Goal: Task Accomplishment & Management: Use online tool/utility

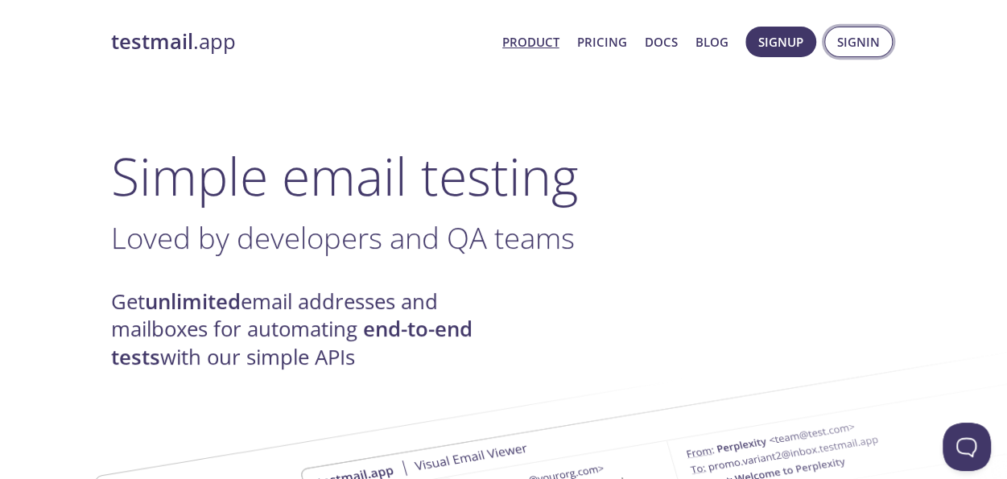
click at [869, 33] on span "Signin" at bounding box center [858, 41] width 43 height 21
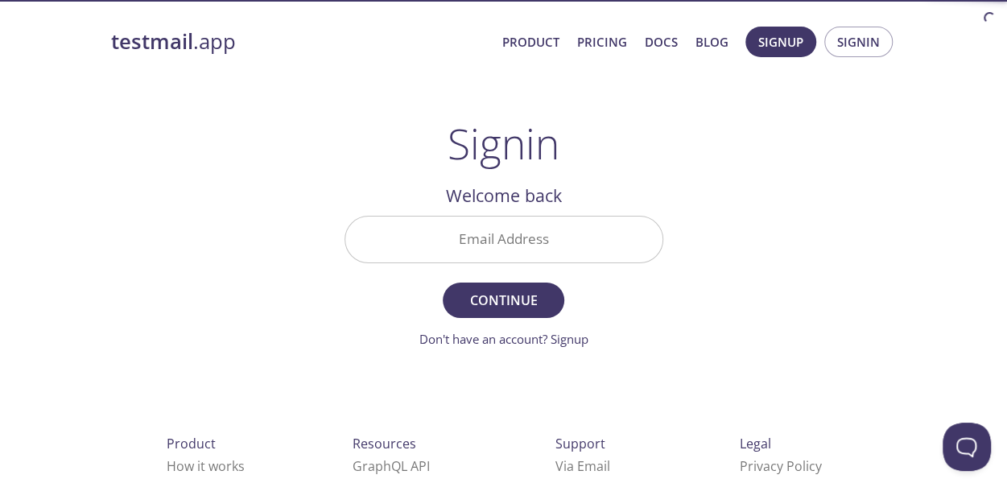
click at [493, 241] on input "Email Address" at bounding box center [503, 240] width 317 height 46
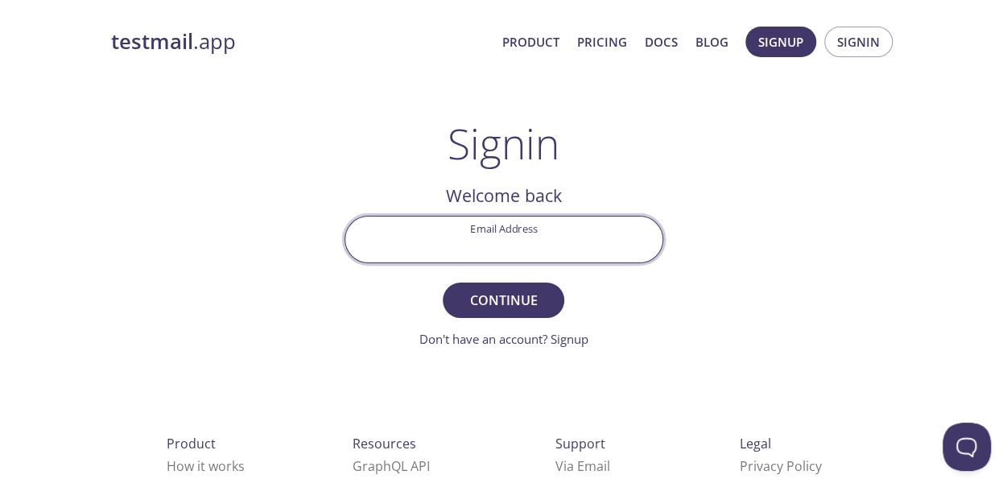
type input "[EMAIL_ADDRESS][DOMAIN_NAME]"
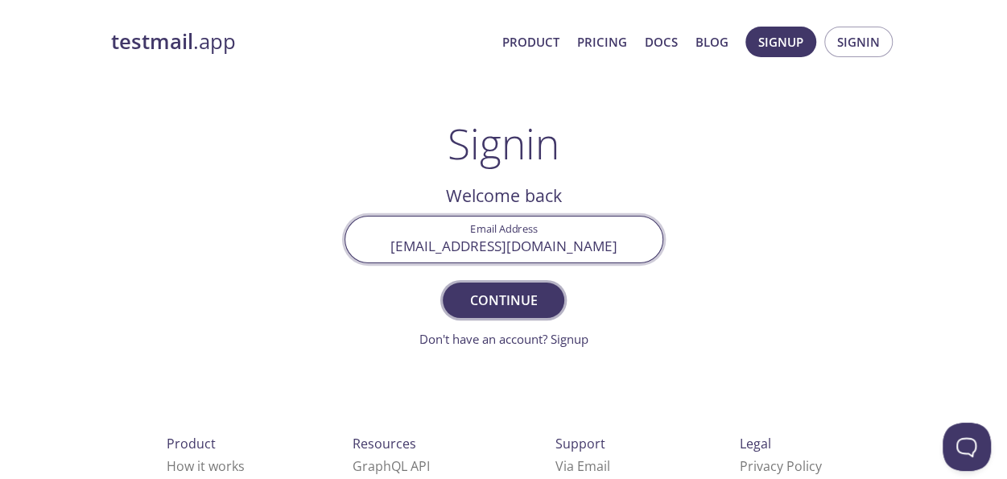
click at [489, 300] on span "Continue" at bounding box center [502, 300] width 85 height 23
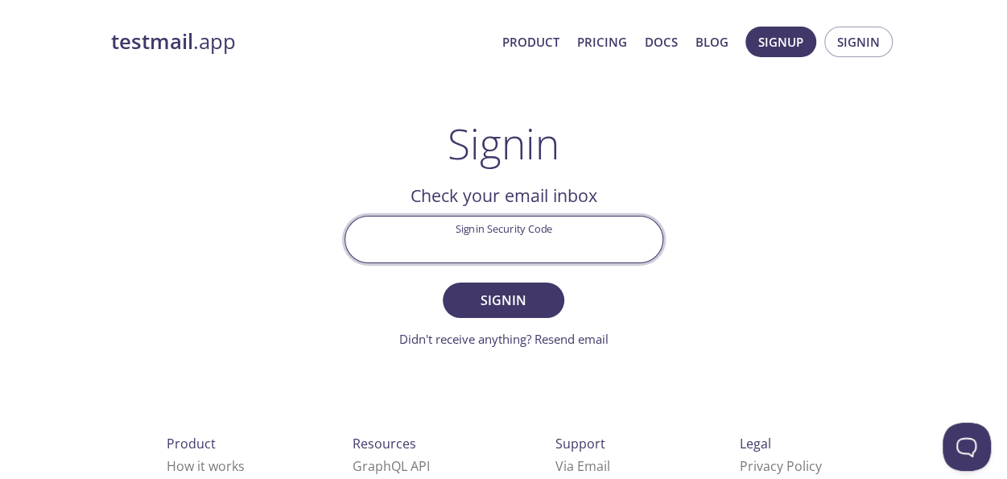
click at [539, 232] on input "Signin Security Code" at bounding box center [503, 240] width 317 height 46
paste input "EVEUA8L"
type input "EVEUA8L"
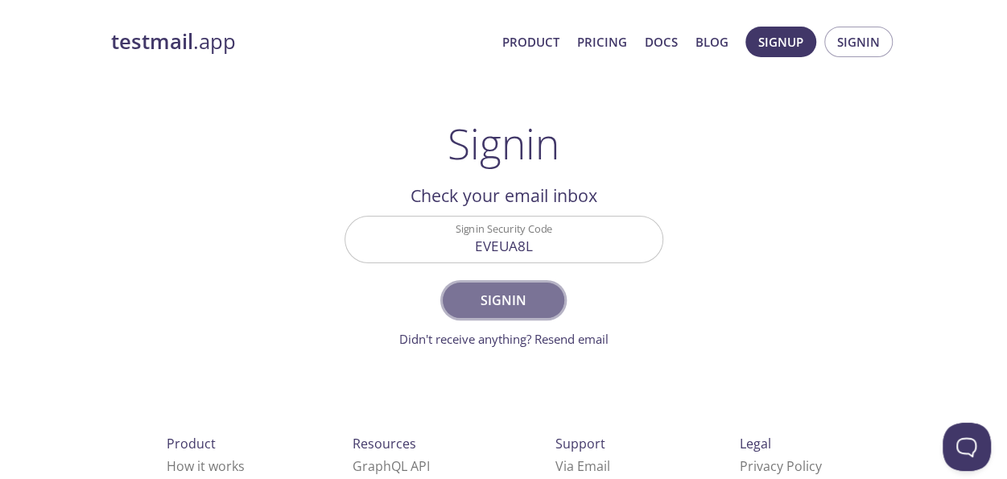
click at [541, 303] on span "Signin" at bounding box center [502, 300] width 85 height 23
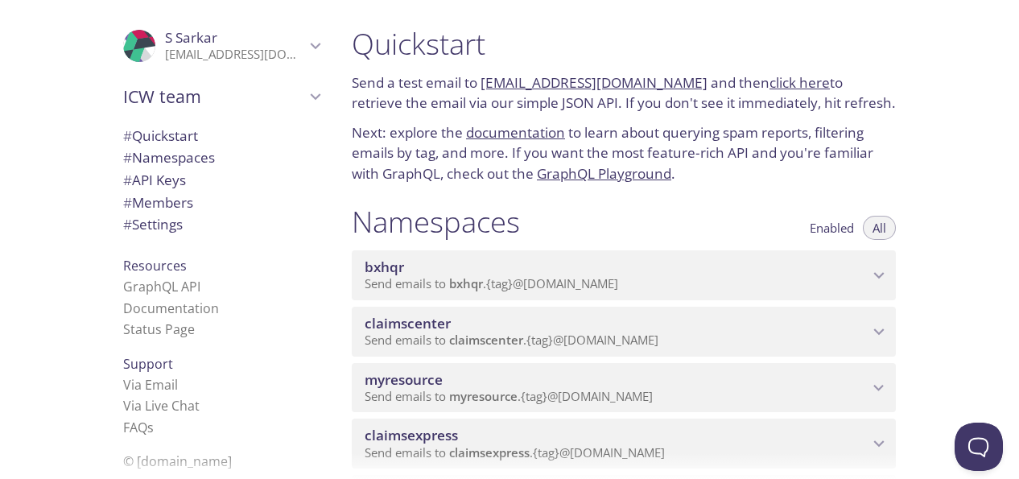
click at [874, 386] on icon "myresource namespace" at bounding box center [879, 388] width 10 height 6
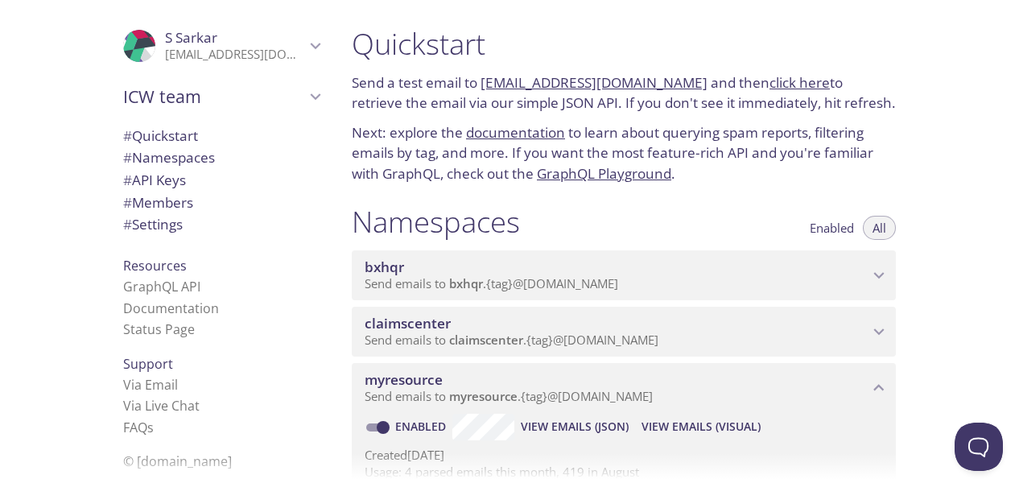
click at [694, 424] on span "View Emails (Visual)" at bounding box center [701, 426] width 119 height 19
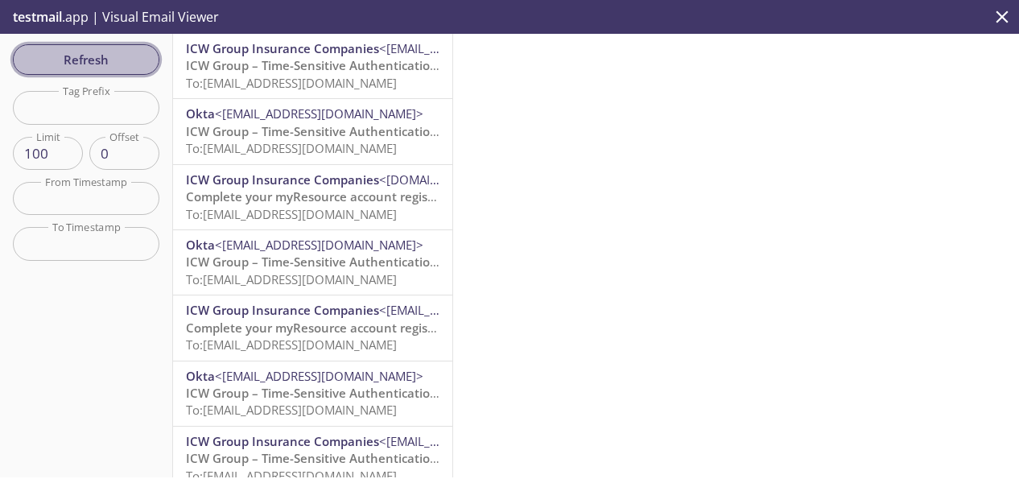
click at [92, 57] on span "Refresh" at bounding box center [86, 59] width 121 height 21
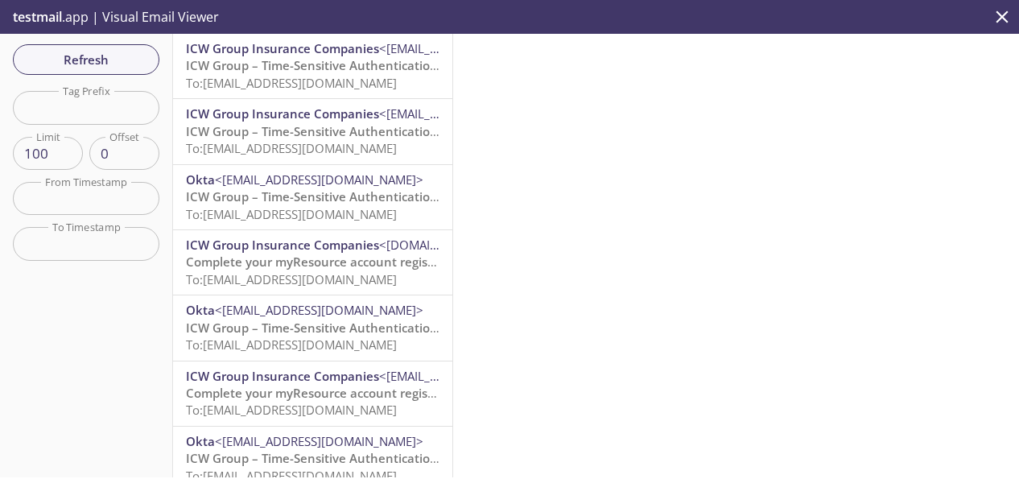
click at [340, 75] on span "To: [EMAIL_ADDRESS][DOMAIN_NAME]" at bounding box center [291, 83] width 211 height 16
